Goal: Find specific page/section

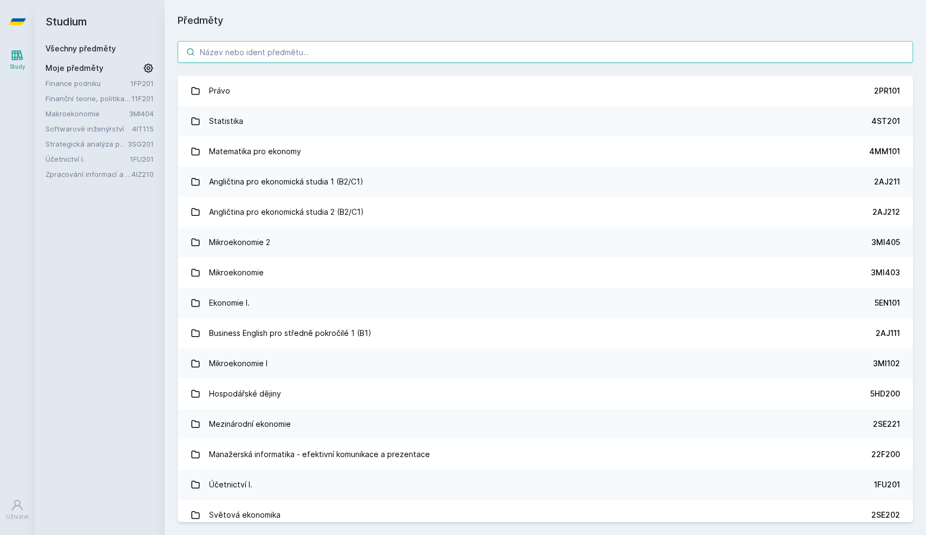
click at [458, 48] on input "search" at bounding box center [545, 52] width 735 height 22
paste input "4IZ210"
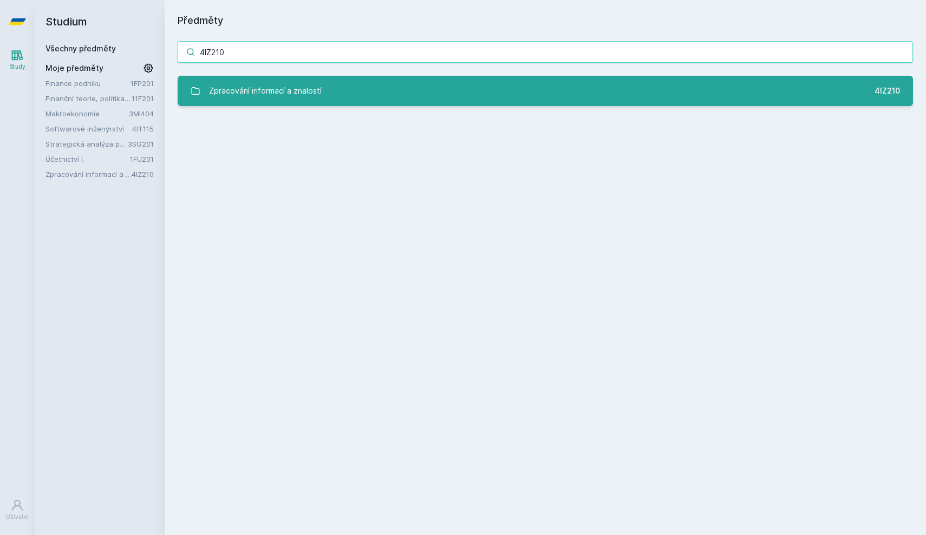
type input "4IZ210"
click at [322, 99] on link "Zpracování informací a znalostí 4IZ210" at bounding box center [545, 91] width 735 height 30
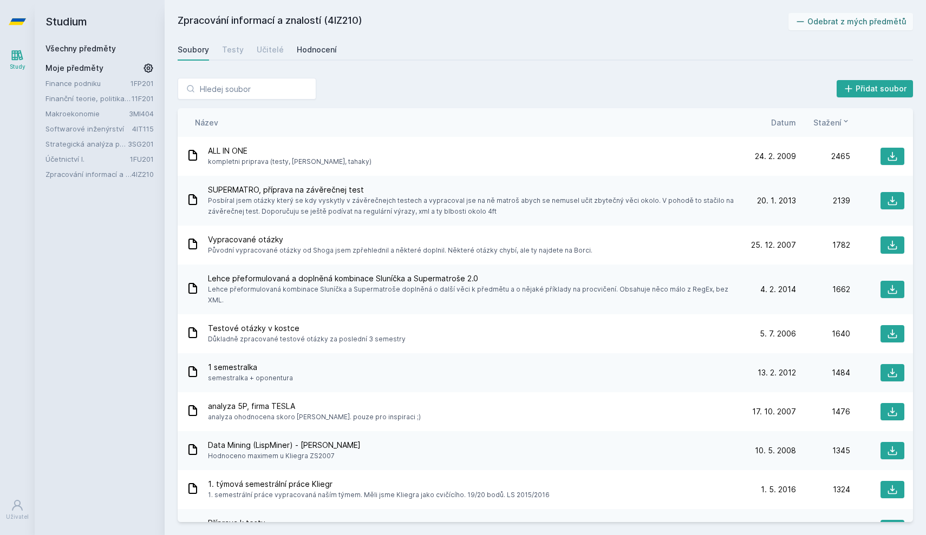
click at [315, 53] on div "Hodnocení" at bounding box center [317, 49] width 40 height 11
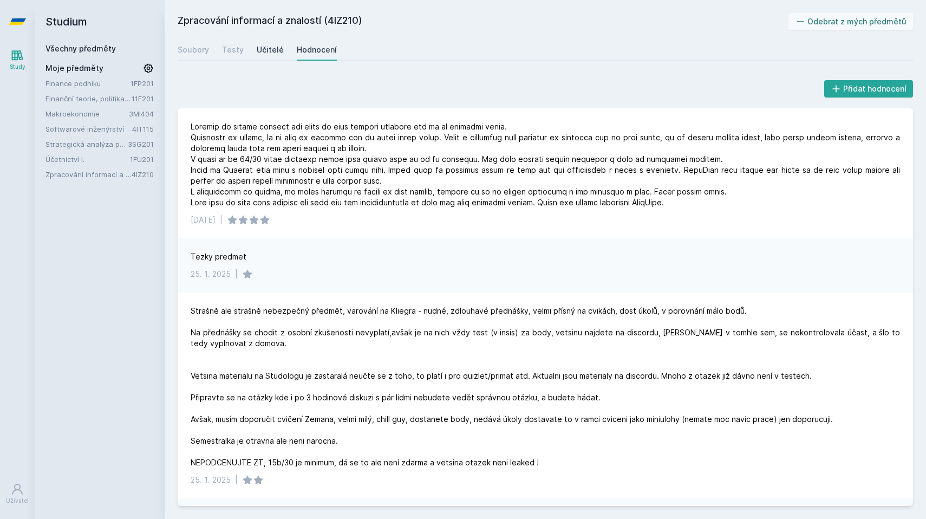
click at [265, 50] on div "Učitelé" at bounding box center [270, 49] width 27 height 11
